Goal: Transaction & Acquisition: Book appointment/travel/reservation

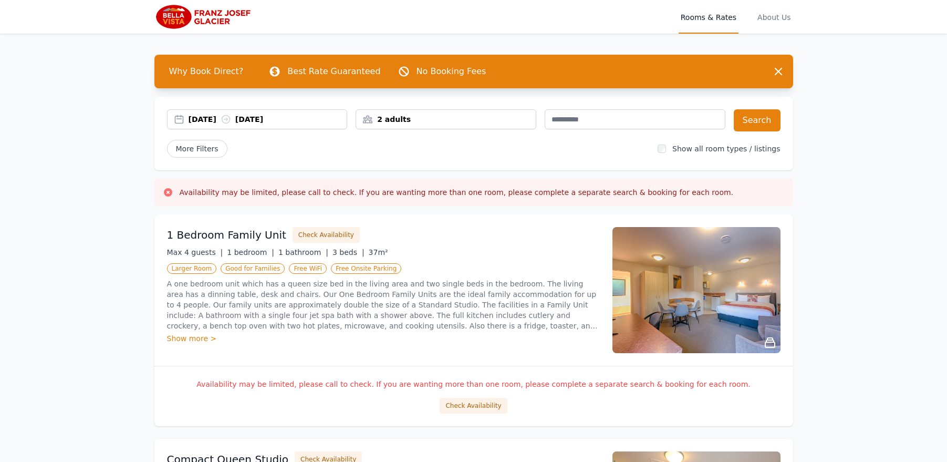
click at [325, 120] on div "[DATE] [DATE]" at bounding box center [268, 119] width 159 height 11
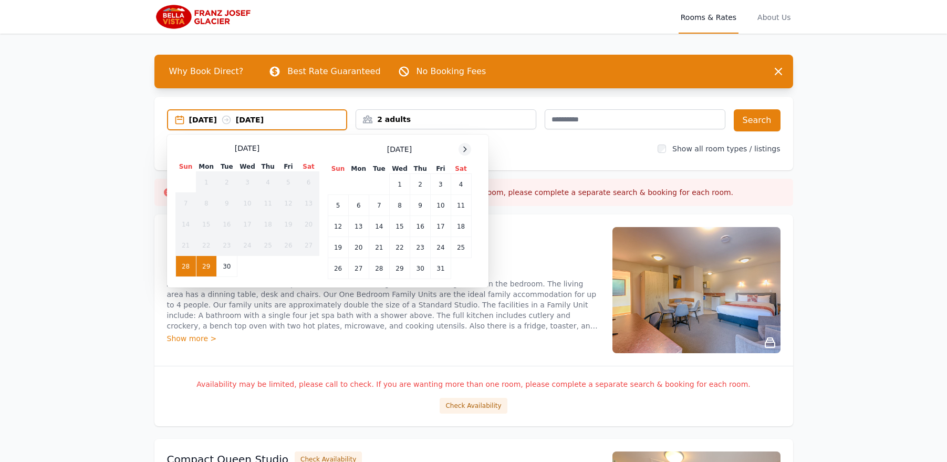
click at [467, 145] on icon at bounding box center [465, 149] width 8 height 8
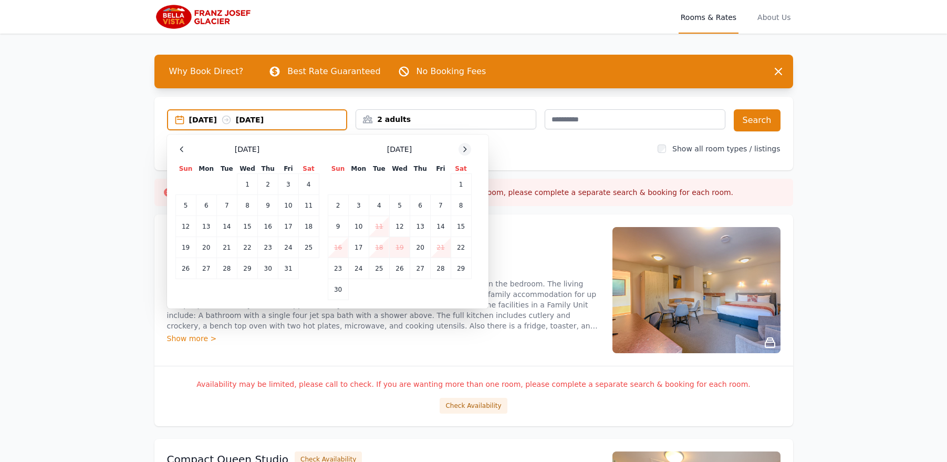
click at [465, 148] on icon at bounding box center [465, 149] width 3 height 5
click at [352, 204] on td "8" at bounding box center [358, 205] width 20 height 21
click at [374, 205] on td "9" at bounding box center [379, 205] width 20 height 21
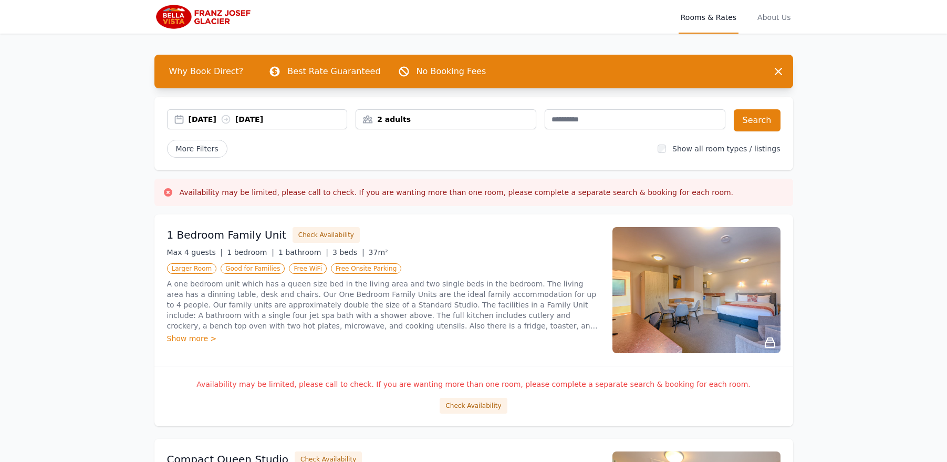
click at [426, 124] on div "2 adults" at bounding box center [446, 119] width 180 height 11
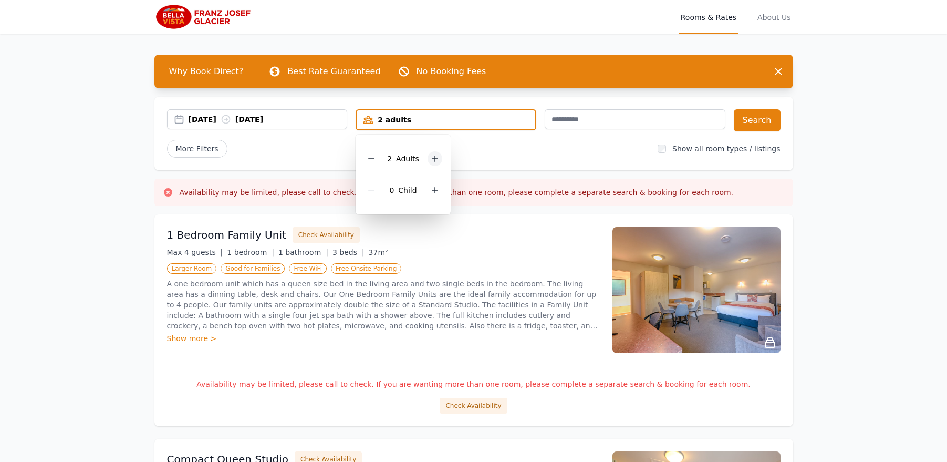
click at [440, 158] on div at bounding box center [434, 158] width 15 height 15
click at [770, 119] on button "Search" at bounding box center [757, 120] width 47 height 22
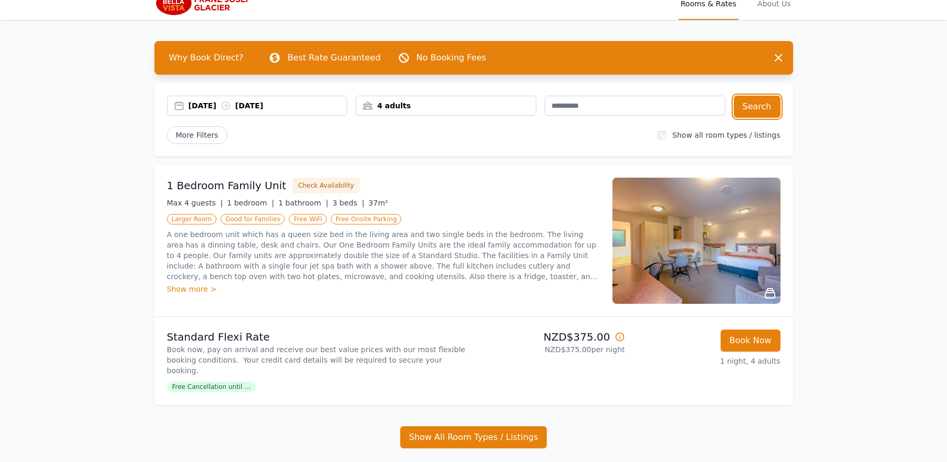
scroll to position [14, 0]
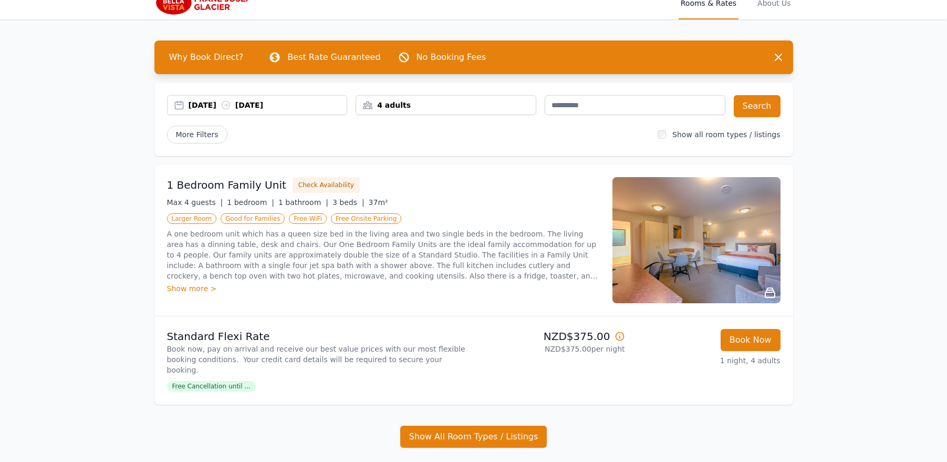
click at [203, 288] on div "Show more >" at bounding box center [383, 288] width 433 height 11
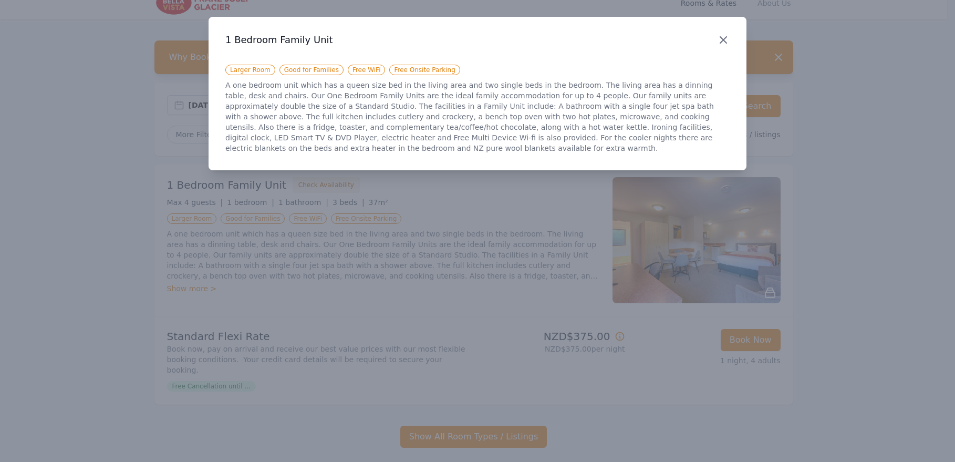
click at [724, 41] on icon "button" at bounding box center [723, 40] width 13 height 13
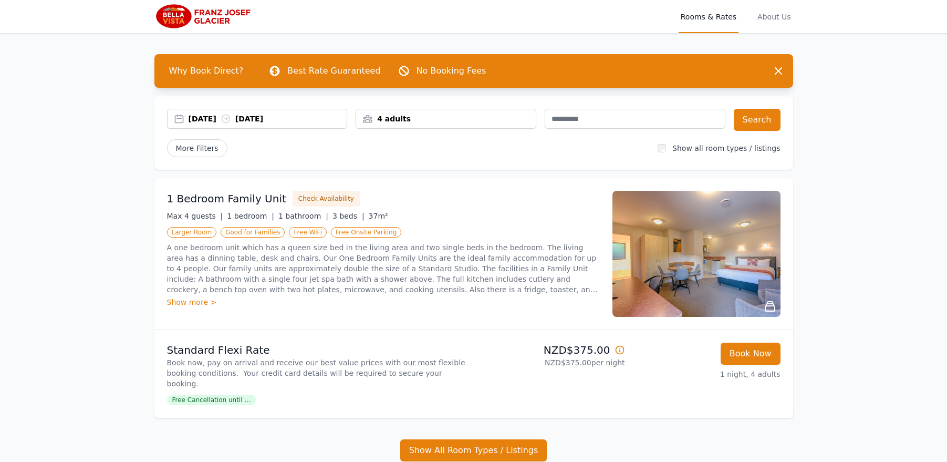
scroll to position [0, 0]
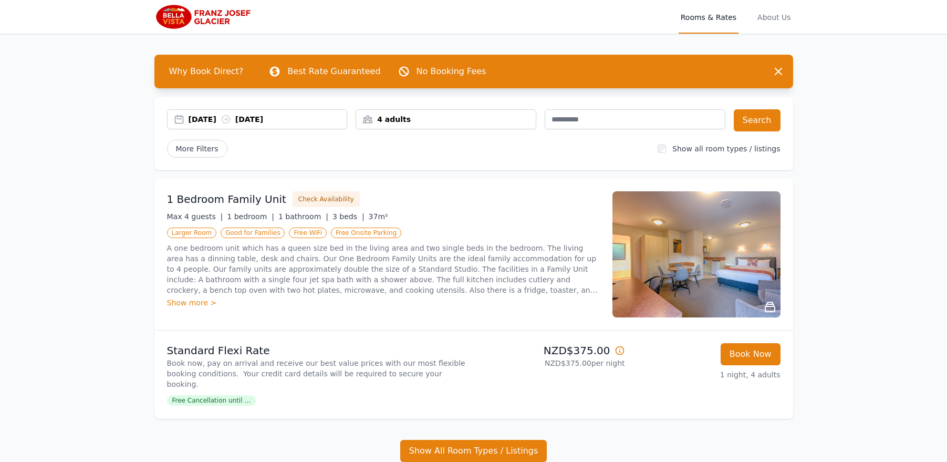
click at [752, 270] on img at bounding box center [696, 254] width 168 height 126
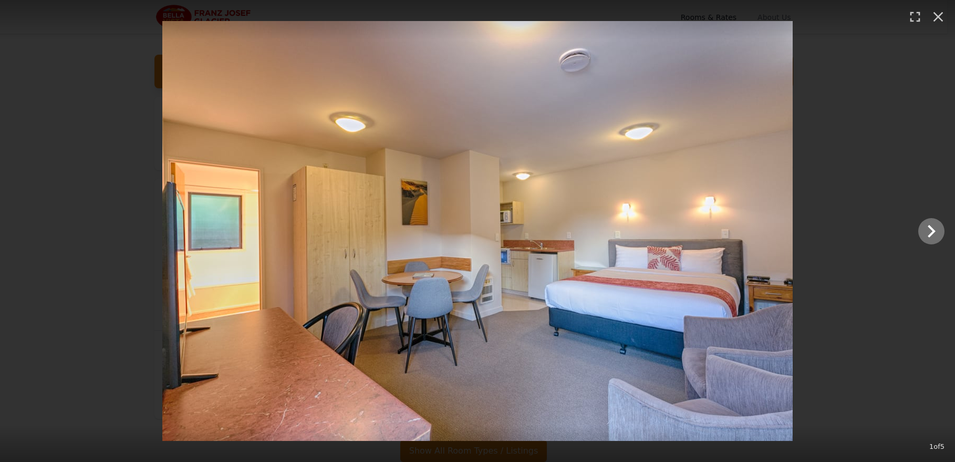
click at [770, 236] on img at bounding box center [477, 231] width 630 height 420
click at [925, 231] on icon "Show slide 2 of 5" at bounding box center [930, 230] width 25 height 25
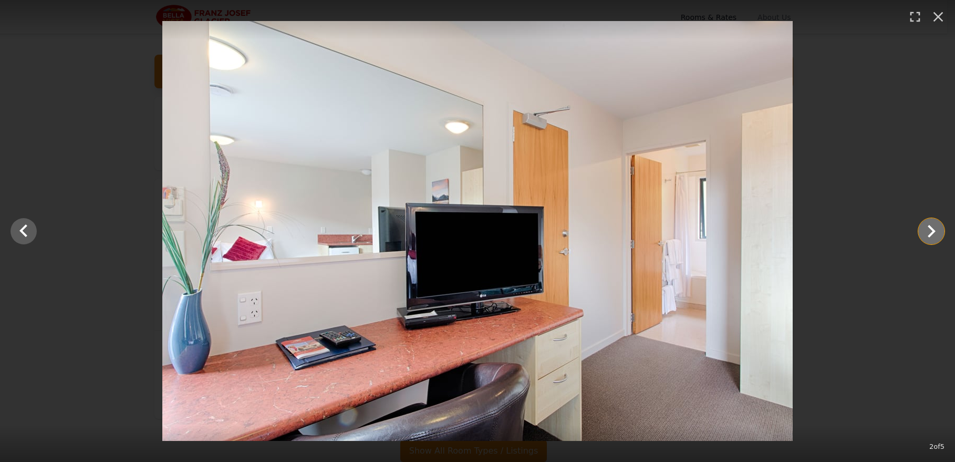
click at [925, 231] on icon "Show slide 3 of 5" at bounding box center [930, 230] width 25 height 25
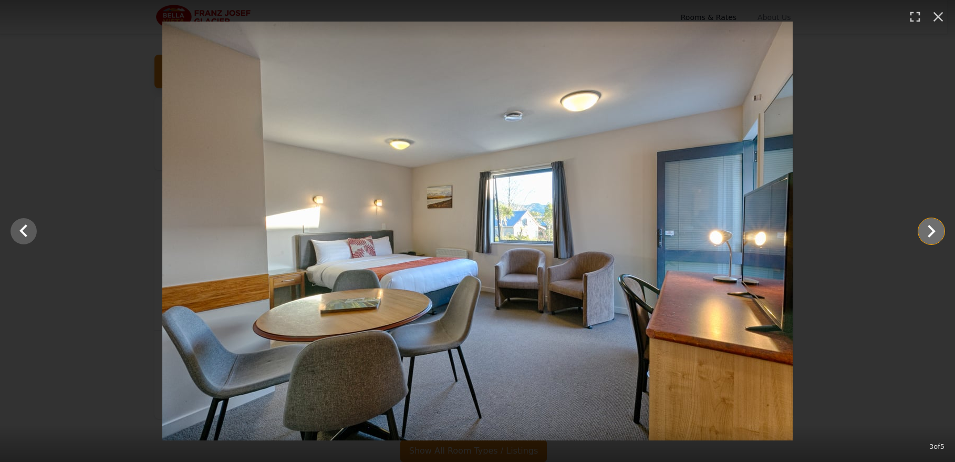
click at [925, 231] on icon "Show slide 4 of 5" at bounding box center [930, 230] width 25 height 25
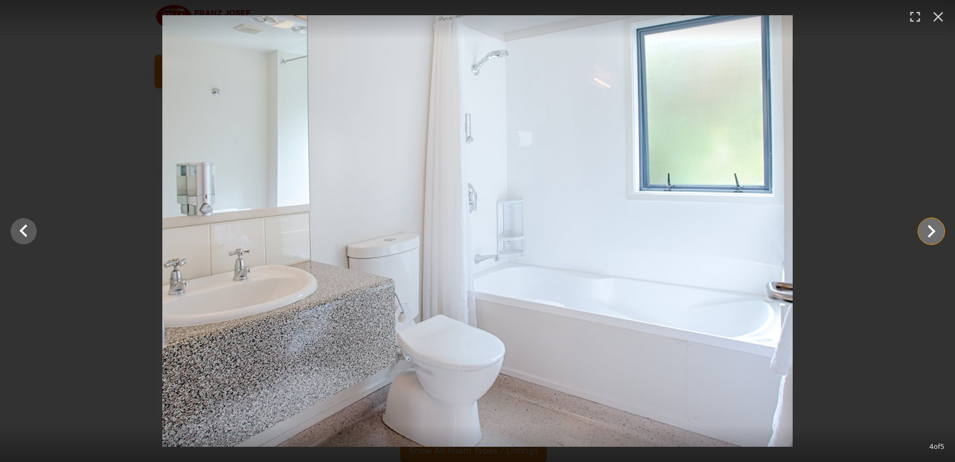
click at [925, 231] on icon "Show slide 5 of 5" at bounding box center [930, 230] width 25 height 25
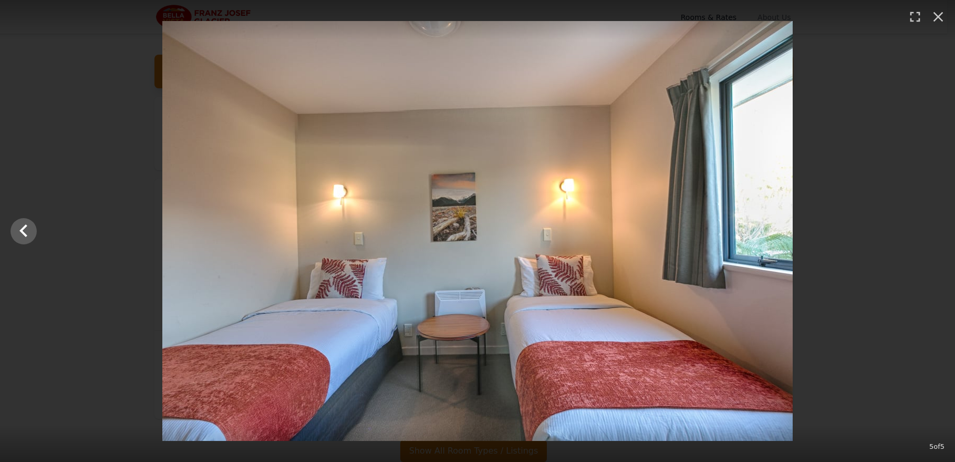
click at [925, 231] on div at bounding box center [477, 231] width 955 height 420
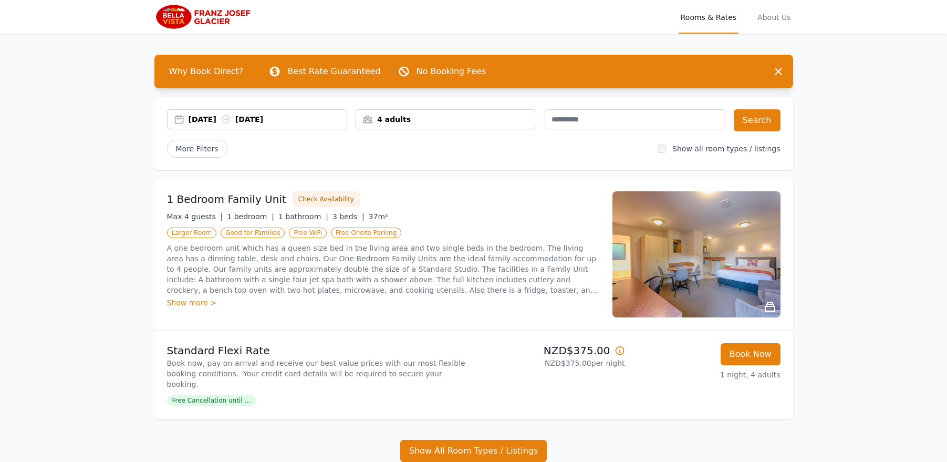
click at [706, 281] on img at bounding box center [696, 254] width 168 height 126
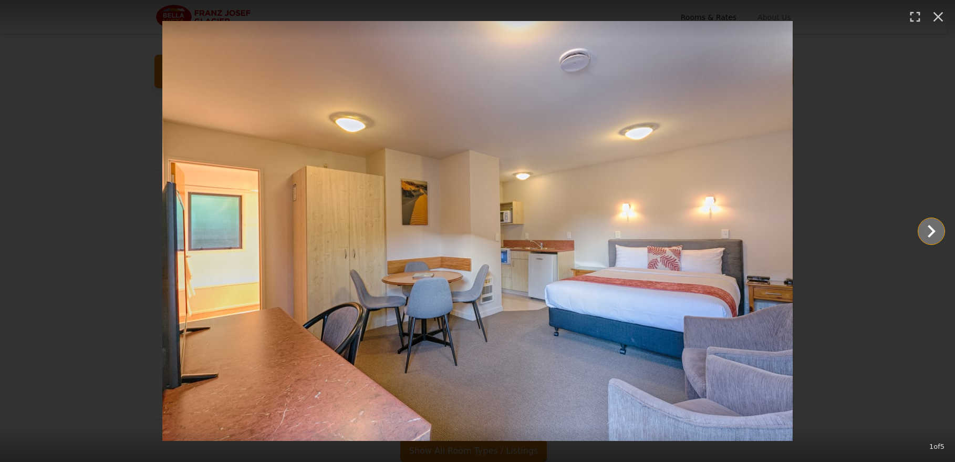
click at [930, 238] on icon "Show slide 2 of 5" at bounding box center [930, 230] width 25 height 25
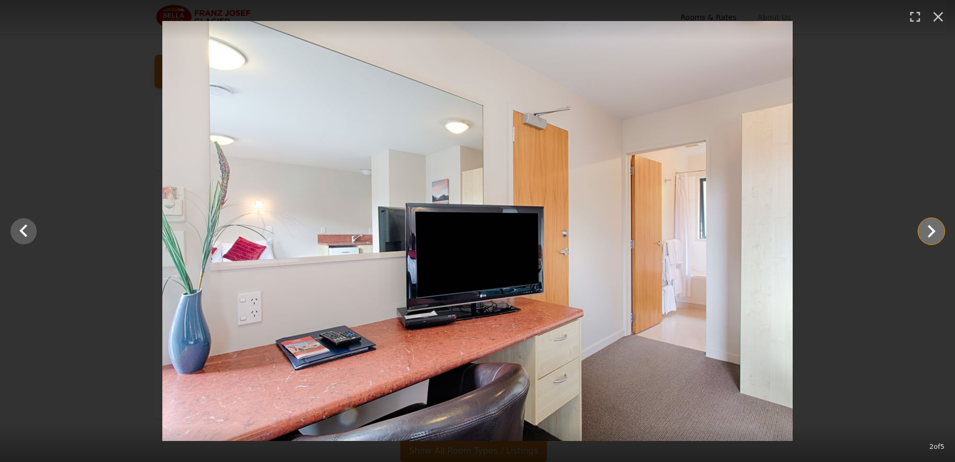
click at [930, 238] on icon "Show slide 3 of 5" at bounding box center [930, 230] width 25 height 25
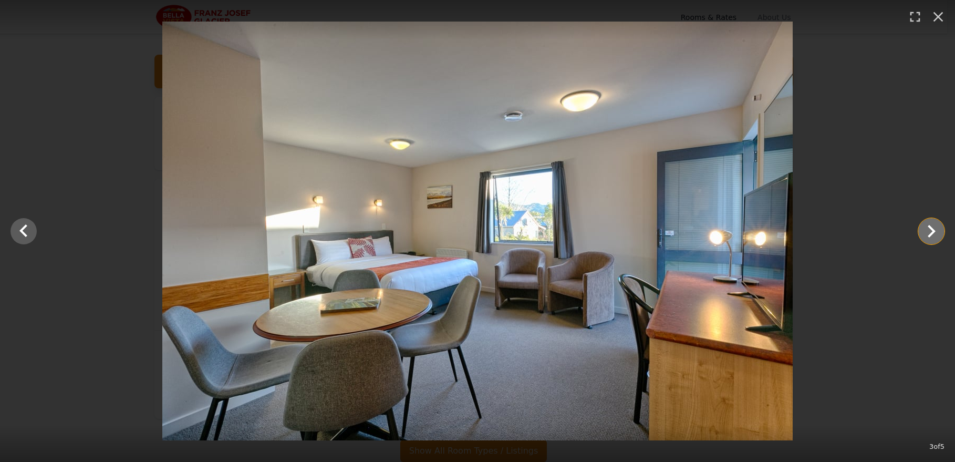
click at [930, 238] on icon "Show slide 4 of 5" at bounding box center [930, 230] width 25 height 25
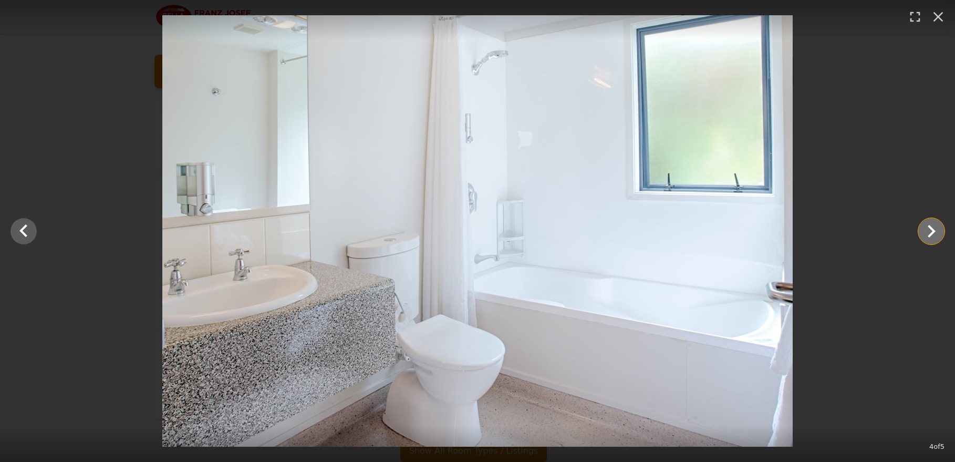
click at [930, 238] on icon "Show slide 5 of 5" at bounding box center [930, 230] width 25 height 25
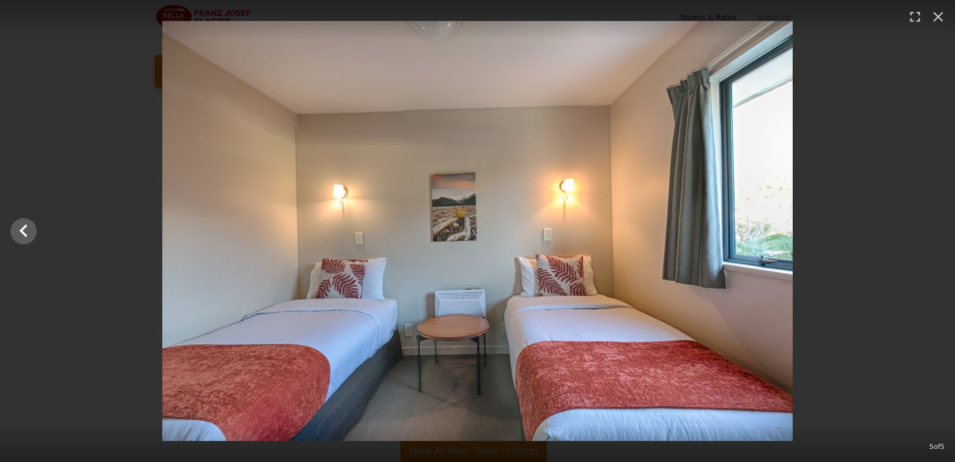
click at [930, 238] on div at bounding box center [477, 231] width 955 height 420
